Goal: Information Seeking & Learning: Learn about a topic

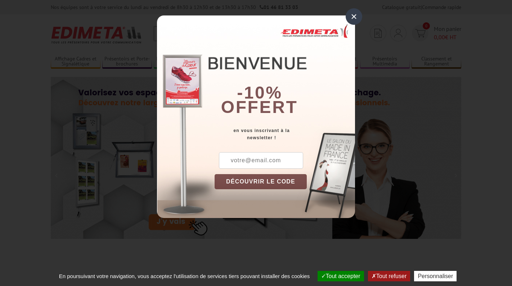
click at [258, 164] on input "text" at bounding box center [261, 160] width 84 height 17
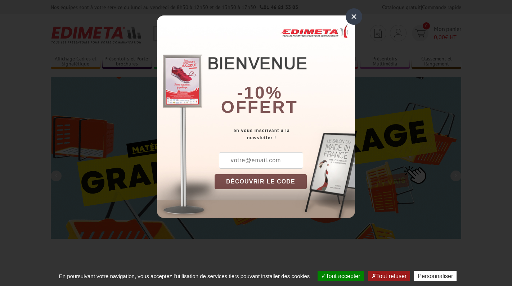
click at [267, 184] on button "DÉCOUVRIR LE CODE" at bounding box center [261, 181] width 92 height 15
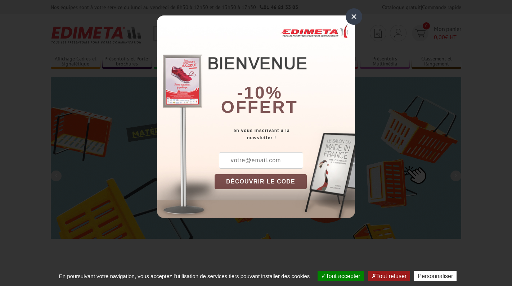
click at [244, 165] on input "text" at bounding box center [261, 160] width 84 height 17
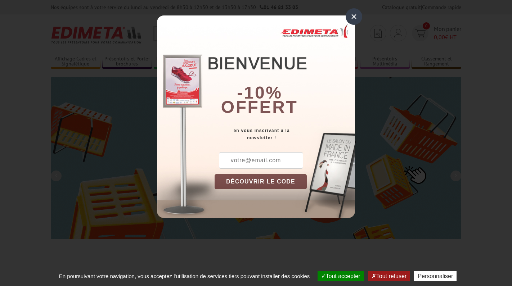
type input "&"
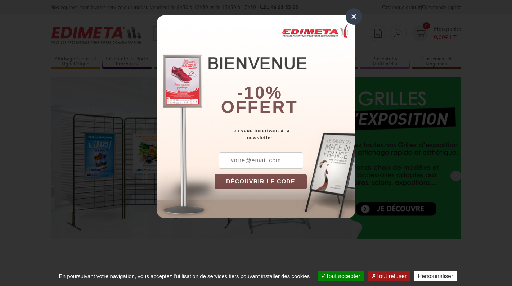
click at [353, 16] on div "×" at bounding box center [354, 16] width 17 height 17
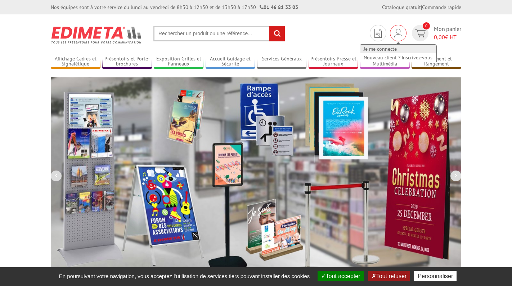
click at [387, 48] on link "Je me connecte" at bounding box center [398, 49] width 76 height 9
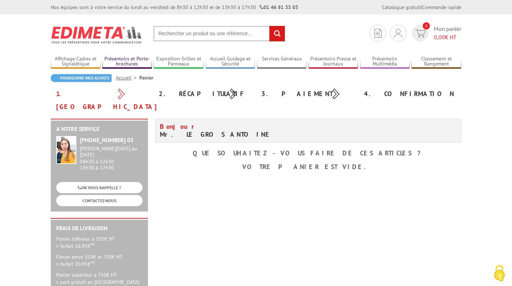
click at [136, 58] on link "Présentoirs et Porte-brochures" at bounding box center [127, 62] width 50 height 12
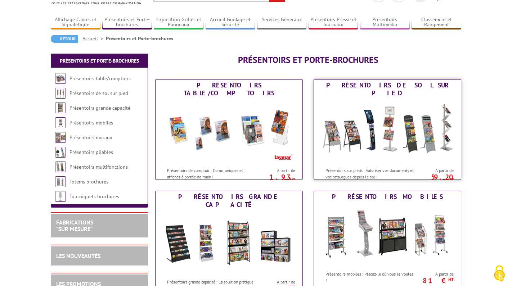
scroll to position [39, 0]
click at [365, 138] on img at bounding box center [387, 131] width 133 height 65
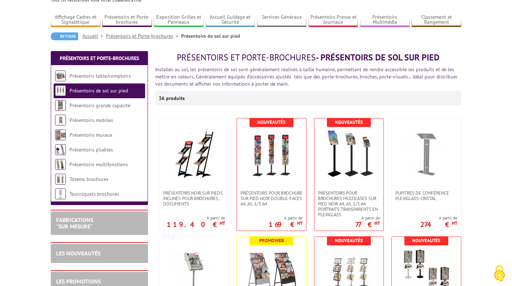
scroll to position [59, 0]
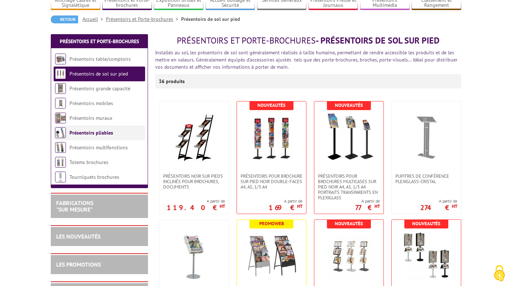
click at [102, 134] on link "Présentoirs pliables" at bounding box center [92, 133] width 44 height 6
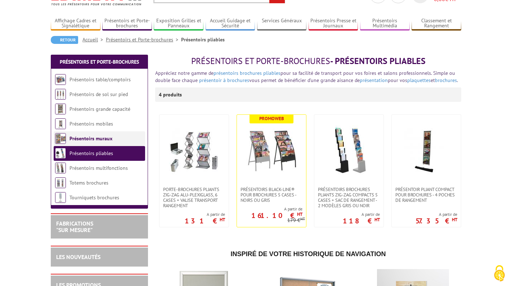
scroll to position [64, 0]
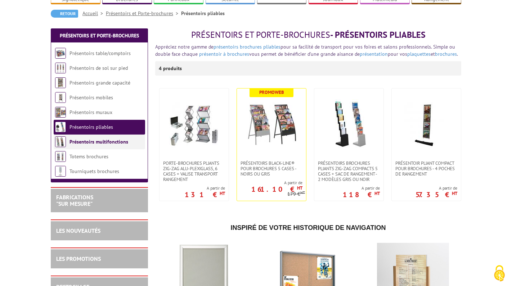
click at [103, 143] on link "Présentoirs multifonctions" at bounding box center [99, 142] width 59 height 6
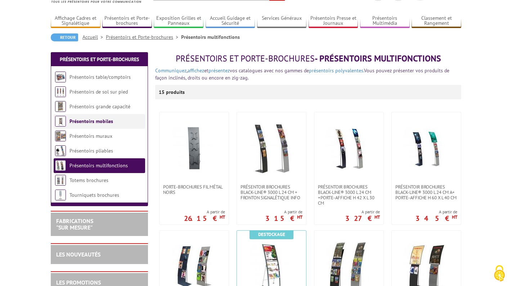
scroll to position [58, 0]
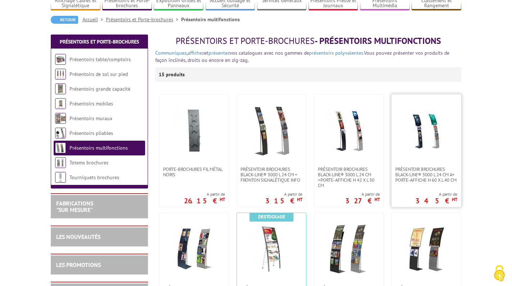
click at [417, 147] on img at bounding box center [426, 131] width 50 height 50
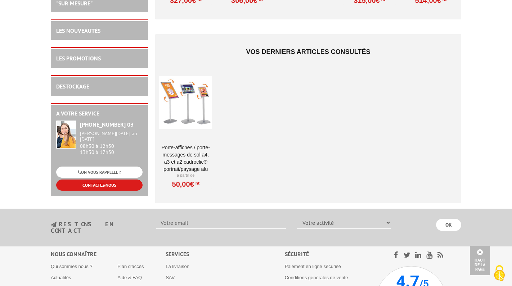
scroll to position [748, 0]
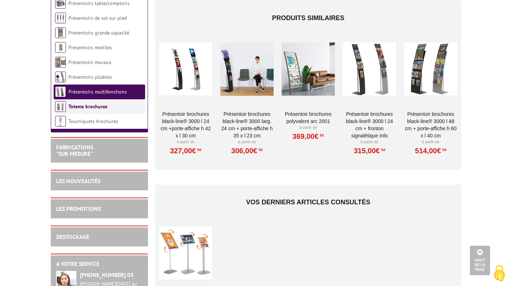
click at [95, 109] on link "Totems brochures" at bounding box center [87, 106] width 39 height 6
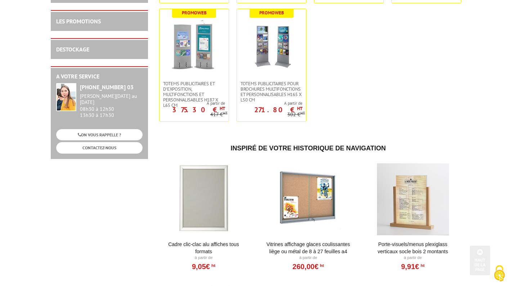
scroll to position [315, 0]
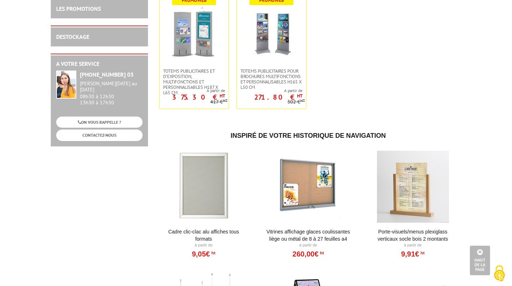
click at [100, 42] on div "DESTOCKAGE" at bounding box center [99, 36] width 97 height 20
click at [93, 37] on div "DESTOCKAGE" at bounding box center [99, 37] width 86 height 8
click at [86, 36] on link "DESTOCKAGE" at bounding box center [72, 36] width 33 height 7
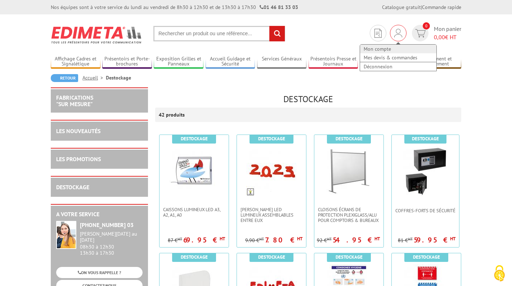
click at [380, 49] on link "Mon compte" at bounding box center [398, 49] width 76 height 9
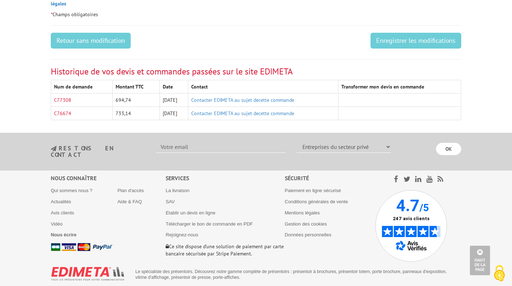
scroll to position [547, 0]
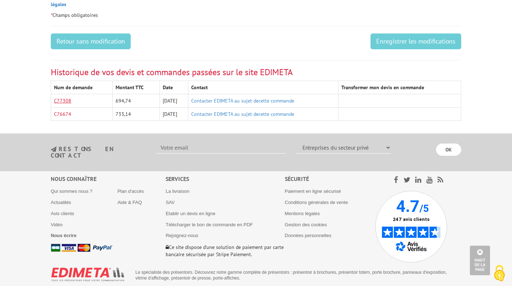
click at [62, 98] on link "C77308" at bounding box center [62, 101] width 17 height 6
click at [59, 111] on link "C76674" at bounding box center [62, 114] width 17 height 6
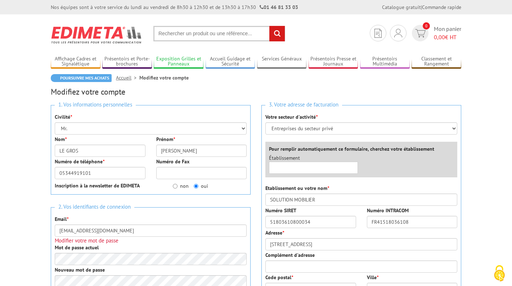
scroll to position [0, 0]
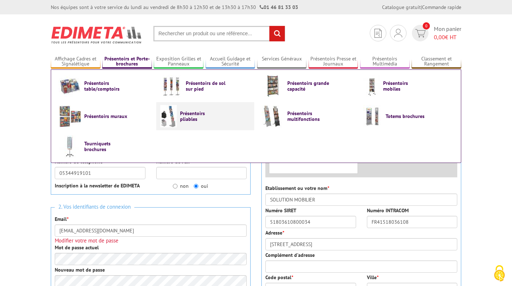
click at [200, 117] on span "Présentoirs pliables" at bounding box center [201, 117] width 43 height 12
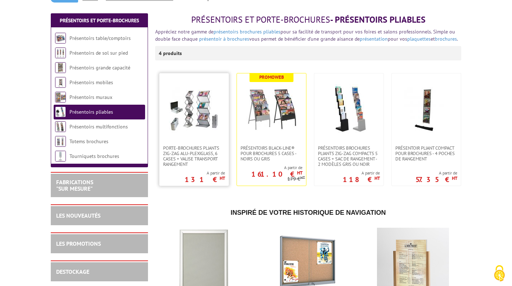
scroll to position [84, 0]
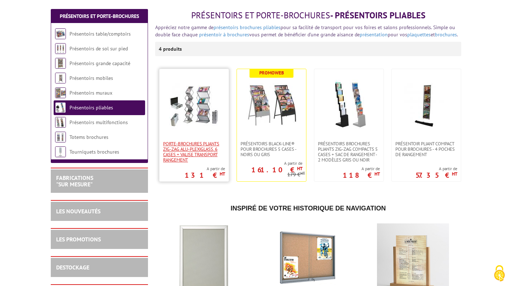
click at [202, 144] on span "Porte-Brochures pliants ZIG-ZAG Alu-Plexiglass, 6 cases + valise transport rang…" at bounding box center [194, 152] width 62 height 22
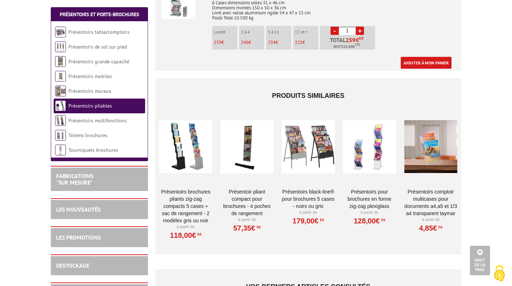
scroll to position [571, 0]
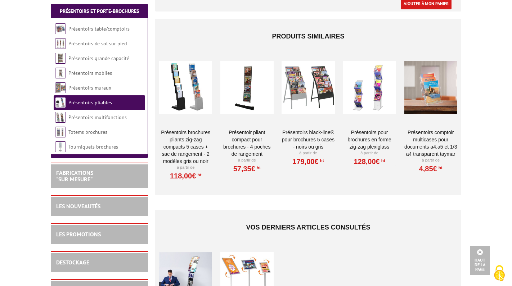
click at [187, 94] on div at bounding box center [185, 88] width 53 height 72
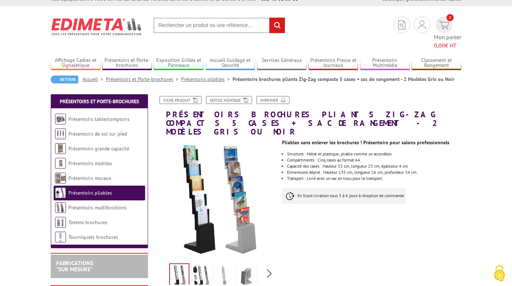
scroll to position [6, 0]
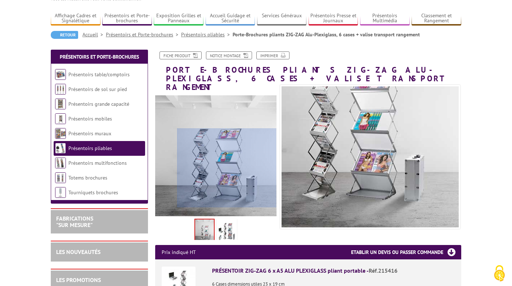
scroll to position [41, 0]
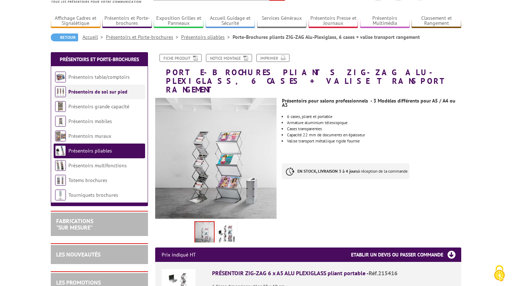
click at [98, 92] on link "Présentoirs de sol sur pied" at bounding box center [97, 92] width 59 height 6
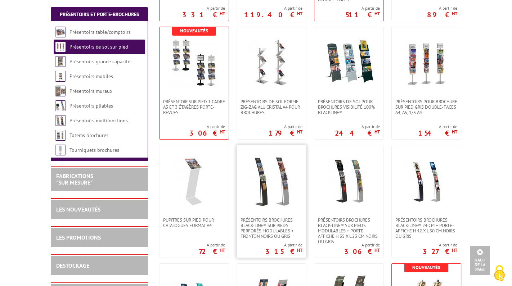
scroll to position [607, 0]
click at [428, 182] on img at bounding box center [426, 182] width 50 height 50
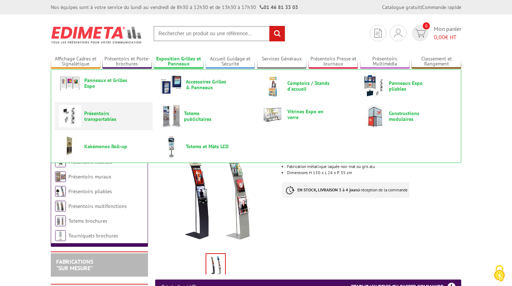
click at [103, 114] on span "Présentoirs transportables" at bounding box center [105, 117] width 43 height 12
